Goal: Task Accomplishment & Management: Use online tool/utility

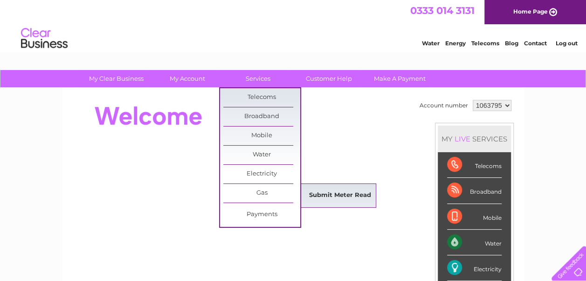
click at [318, 194] on link "Submit Meter Read" at bounding box center [340, 195] width 77 height 19
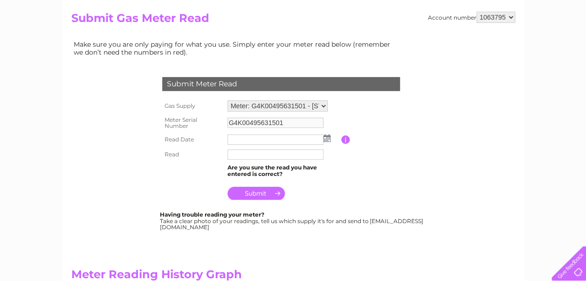
scroll to position [94, 0]
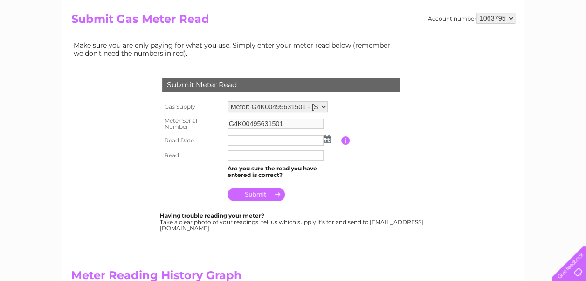
click at [327, 138] on img at bounding box center [327, 138] width 7 height 7
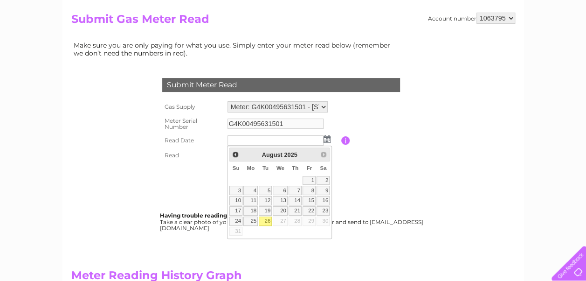
click at [268, 216] on link "26" at bounding box center [265, 220] width 13 height 9
type input "2025/08/26"
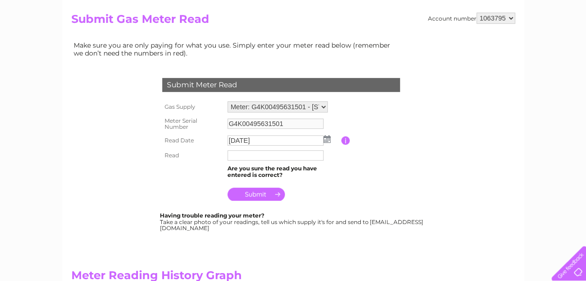
click at [251, 154] on input "text" at bounding box center [276, 155] width 96 height 10
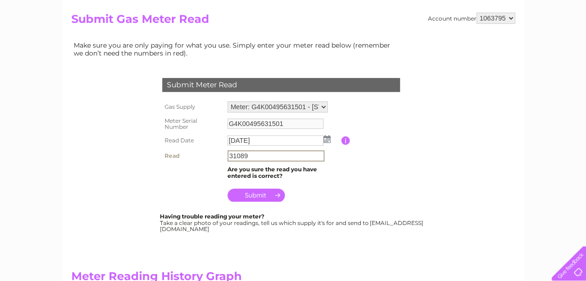
type input "31089"
click at [260, 194] on input "submit" at bounding box center [256, 194] width 57 height 13
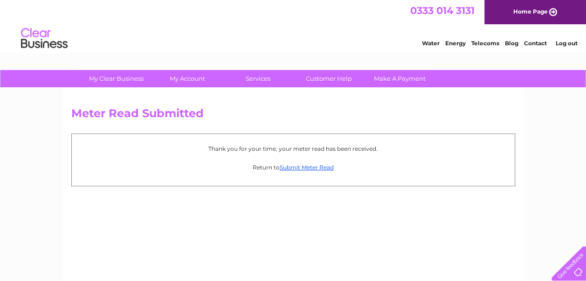
click at [564, 43] on link "Log out" at bounding box center [567, 43] width 22 height 7
